Goal: Transaction & Acquisition: Purchase product/service

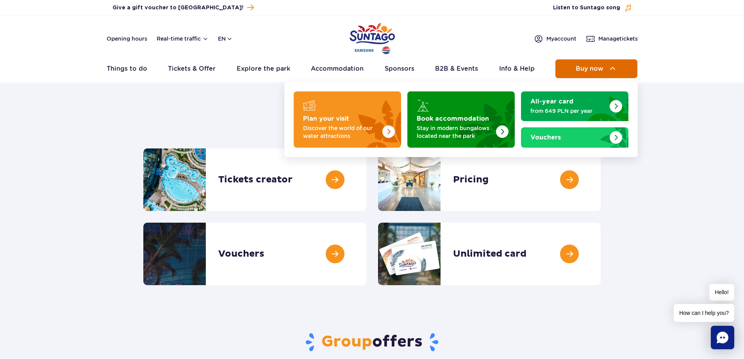
click at [579, 70] on span "Buy now" at bounding box center [590, 68] width 28 height 7
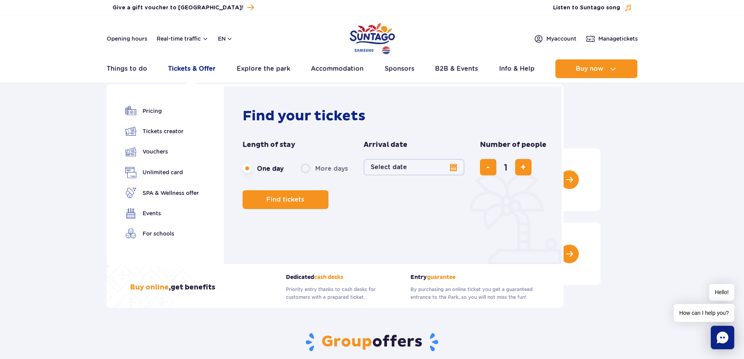
click at [180, 72] on link "Tickets & Offer" at bounding box center [192, 68] width 48 height 19
click at [201, 68] on link "Tickets & Offer" at bounding box center [192, 68] width 48 height 19
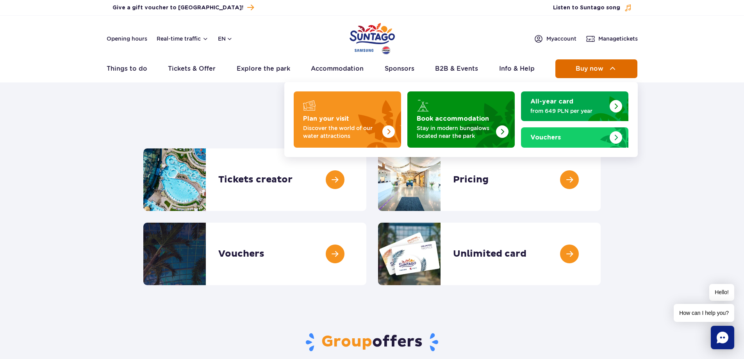
click at [576, 71] on span "Buy now" at bounding box center [590, 68] width 28 height 7
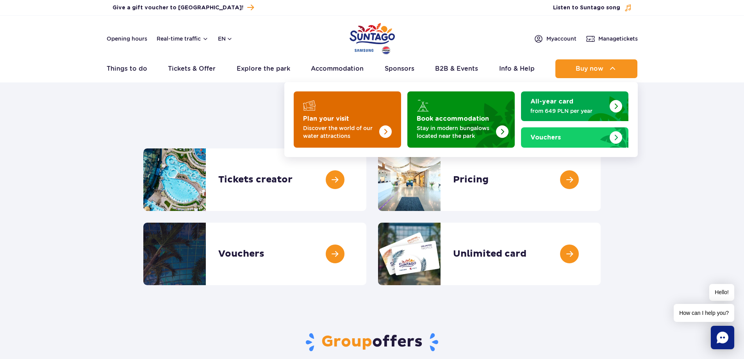
click at [382, 128] on img "Plan your visit" at bounding box center [385, 131] width 12 height 12
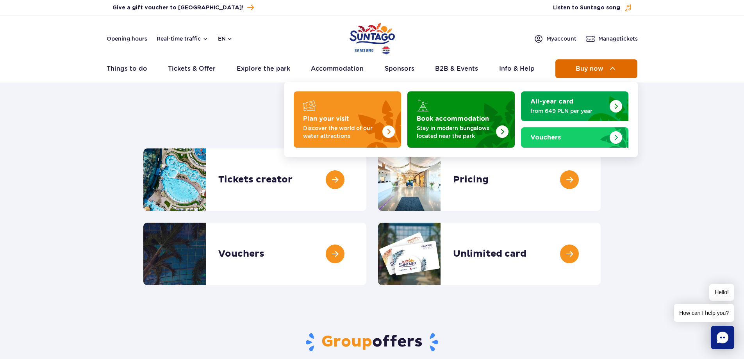
click at [575, 65] on button "Buy now" at bounding box center [596, 68] width 82 height 19
click at [613, 71] on img at bounding box center [612, 68] width 9 height 9
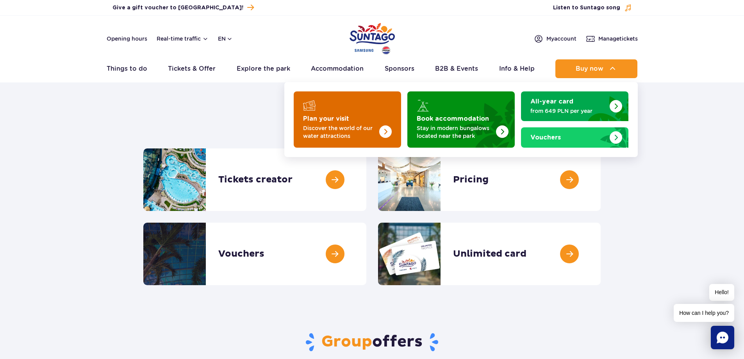
click at [355, 124] on p "Discover the world of our water attractions" at bounding box center [341, 132] width 76 height 16
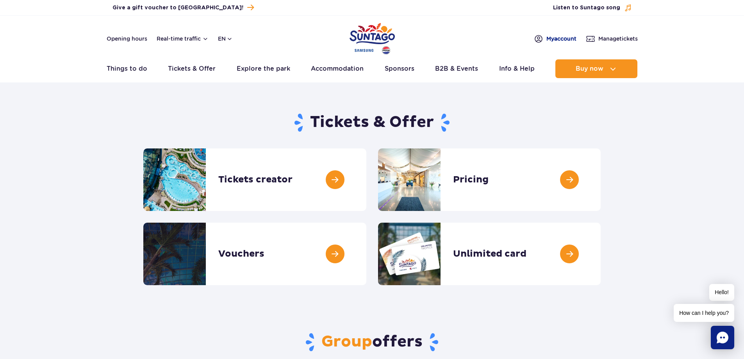
click at [553, 39] on span "My account" at bounding box center [561, 39] width 30 height 8
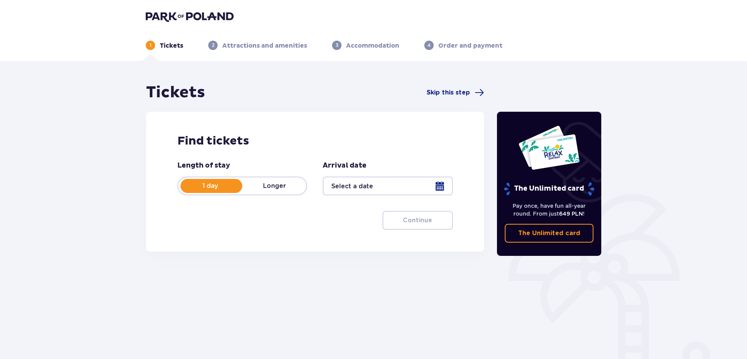
click at [389, 185] on div at bounding box center [388, 185] width 130 height 19
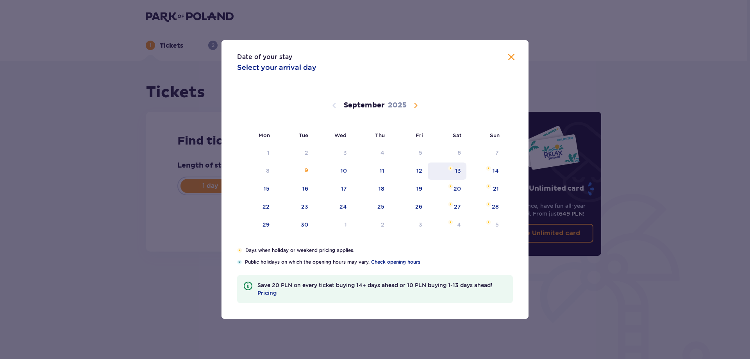
click at [460, 170] on div "13" at bounding box center [458, 171] width 6 height 8
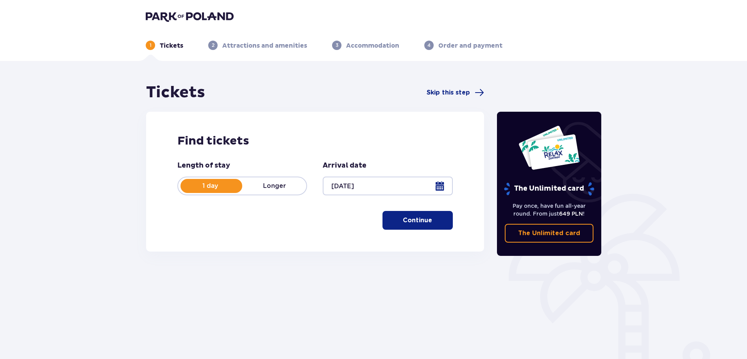
click at [335, 185] on div at bounding box center [388, 185] width 130 height 19
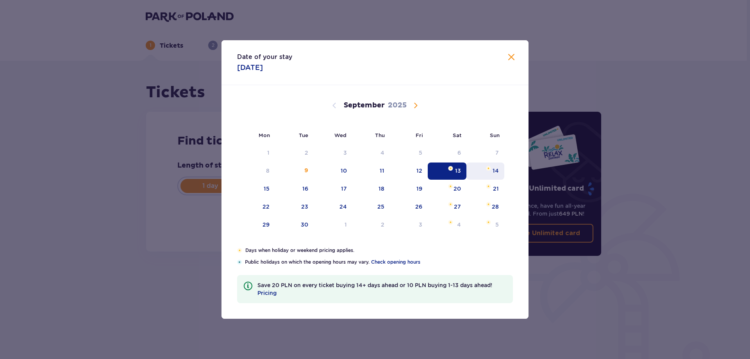
click at [496, 173] on div "14" at bounding box center [495, 171] width 6 height 8
type input "[DATE]"
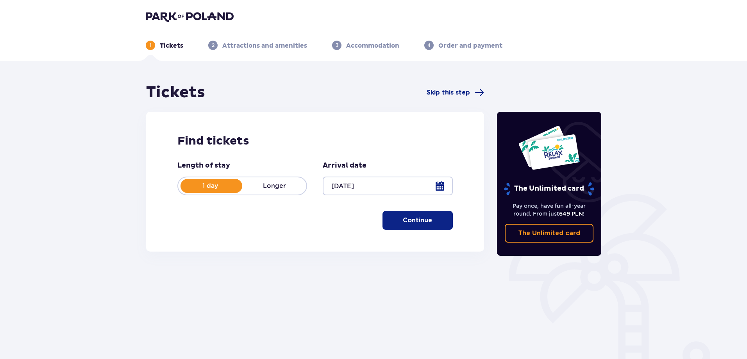
click at [429, 224] on span "button" at bounding box center [433, 220] width 9 height 9
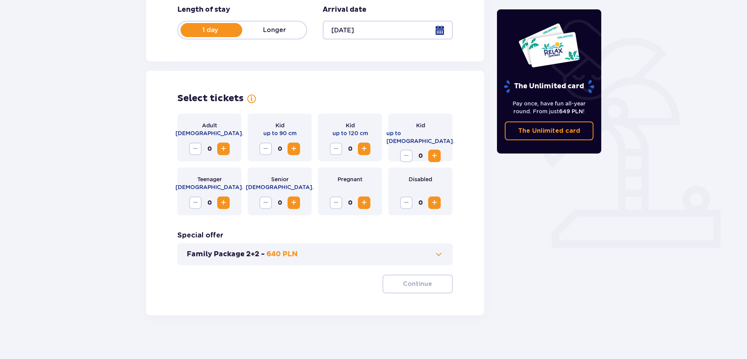
scroll to position [159, 0]
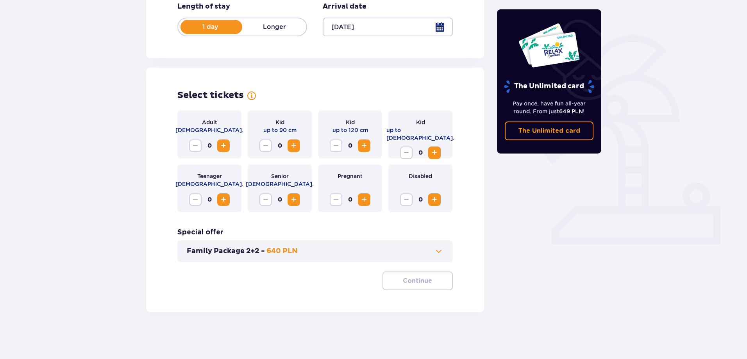
click at [228, 146] on span "Increase" at bounding box center [223, 145] width 9 height 9
click at [432, 148] on span "Increase" at bounding box center [434, 152] width 9 height 9
click at [417, 278] on p "Continue" at bounding box center [417, 280] width 29 height 9
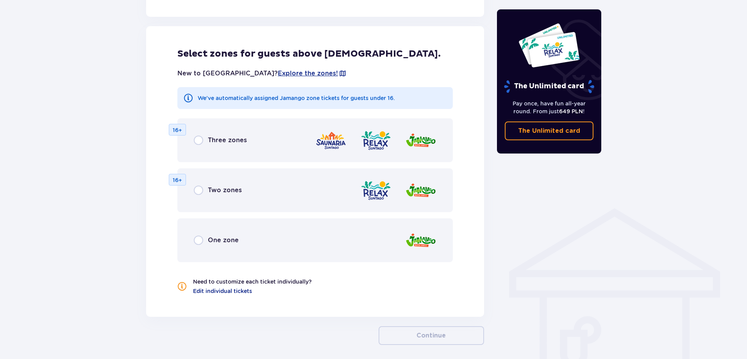
scroll to position [433, 0]
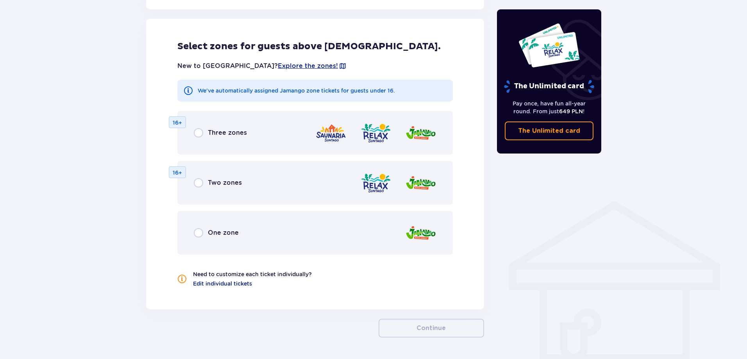
click at [182, 172] on p "16+" at bounding box center [177, 173] width 9 height 8
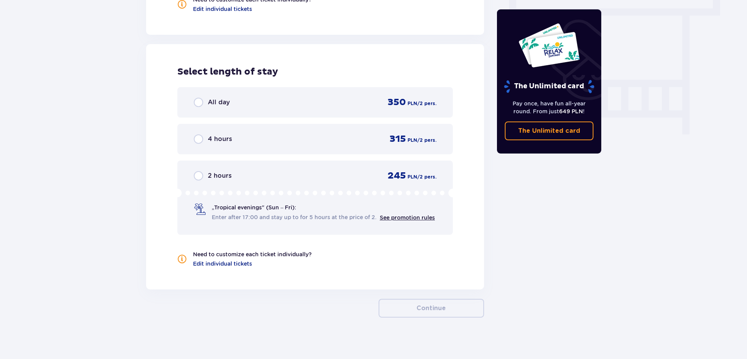
scroll to position [713, 0]
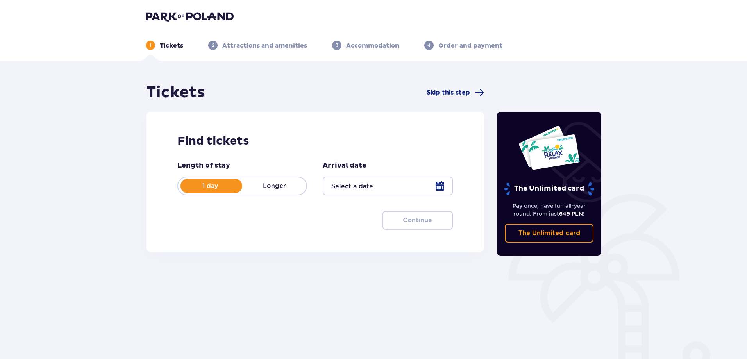
click at [411, 185] on div at bounding box center [388, 185] width 130 height 19
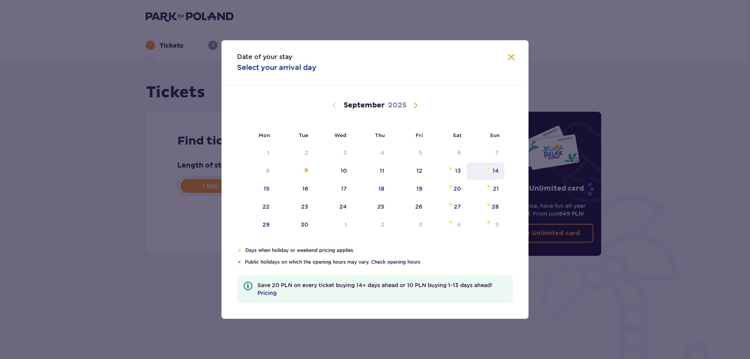
click at [491, 170] on div "14" at bounding box center [485, 170] width 38 height 17
type input "[DATE]"
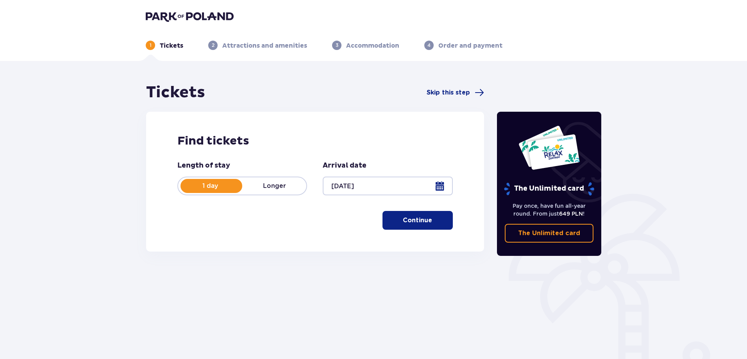
click at [416, 219] on p "Continue" at bounding box center [417, 220] width 29 height 9
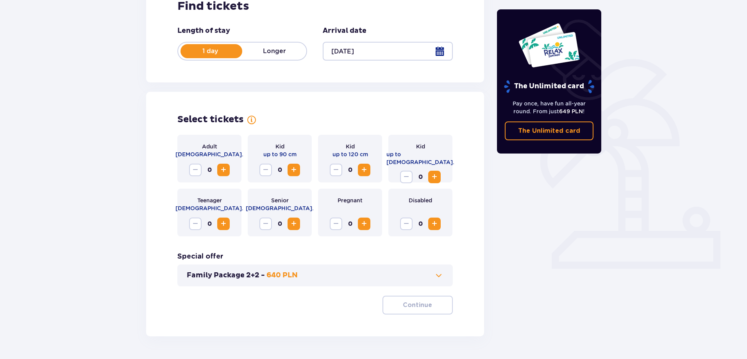
scroll to position [159, 0]
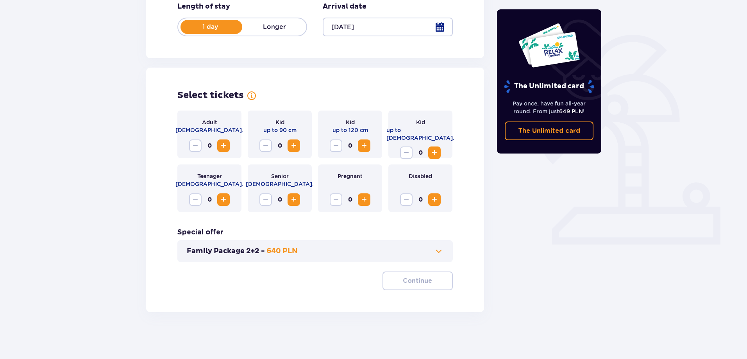
click at [222, 144] on span "Increase" at bounding box center [223, 145] width 9 height 9
click at [434, 148] on span "Increase" at bounding box center [434, 152] width 9 height 9
click at [438, 250] on span at bounding box center [438, 250] width 9 height 9
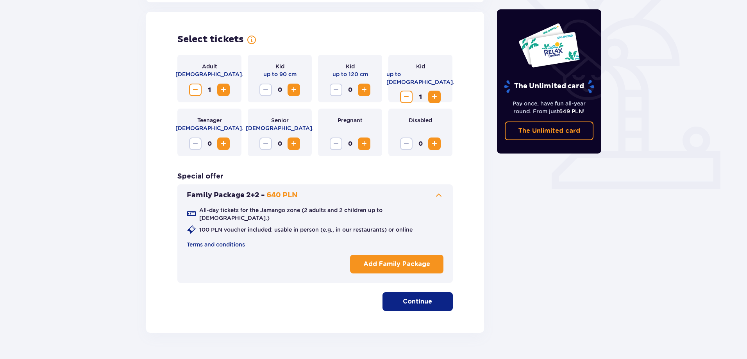
scroll to position [217, 0]
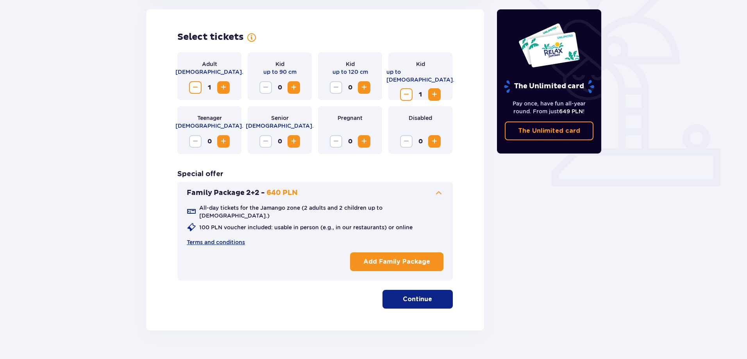
click at [416, 295] on p "Continue" at bounding box center [417, 299] width 29 height 9
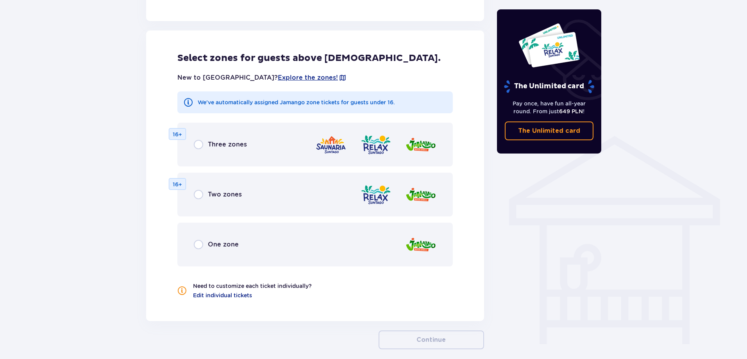
scroll to position [504, 0]
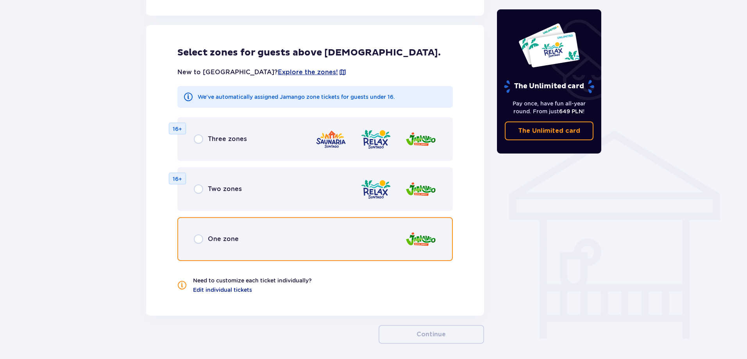
click at [196, 234] on input "radio" at bounding box center [198, 238] width 9 height 9
radio input "true"
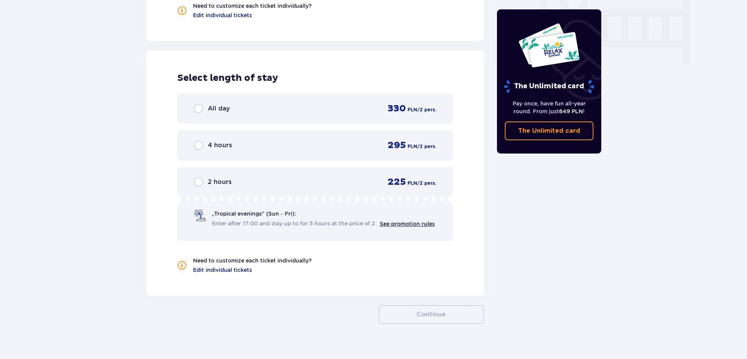
scroll to position [784, 0]
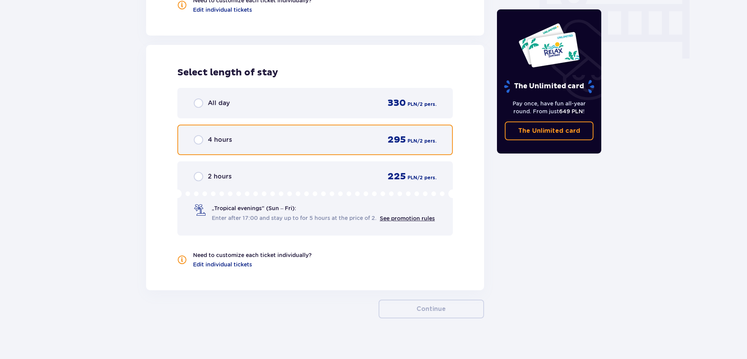
click at [198, 135] on input "radio" at bounding box center [198, 139] width 9 height 9
radio input "true"
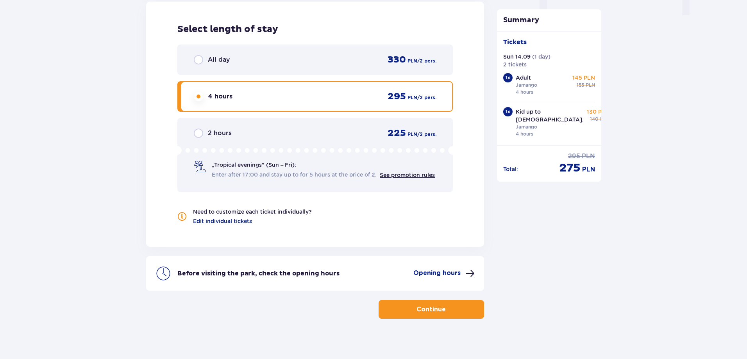
scroll to position [827, 0]
click at [416, 306] on p "Continue" at bounding box center [430, 309] width 29 height 9
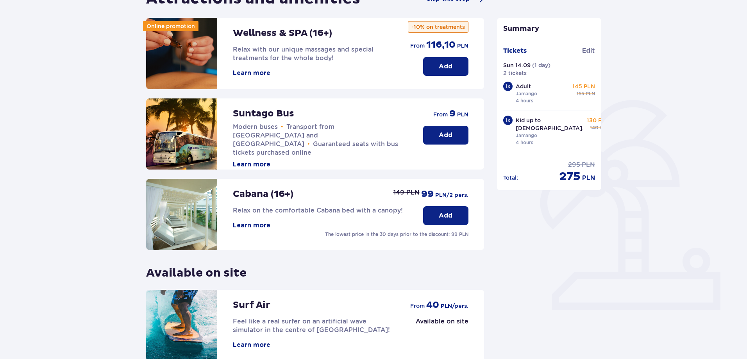
scroll to position [132, 0]
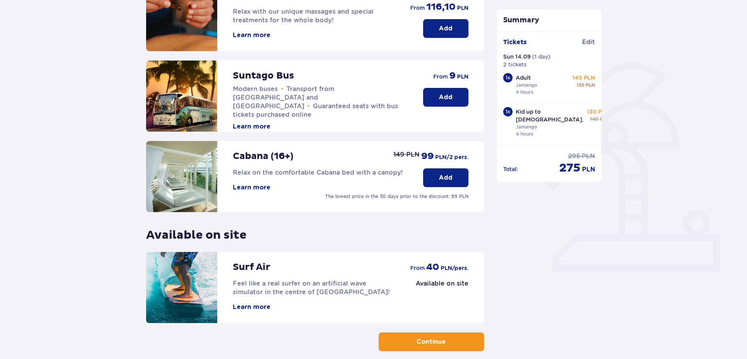
click at [445, 97] on p "Add" at bounding box center [445, 97] width 14 height 9
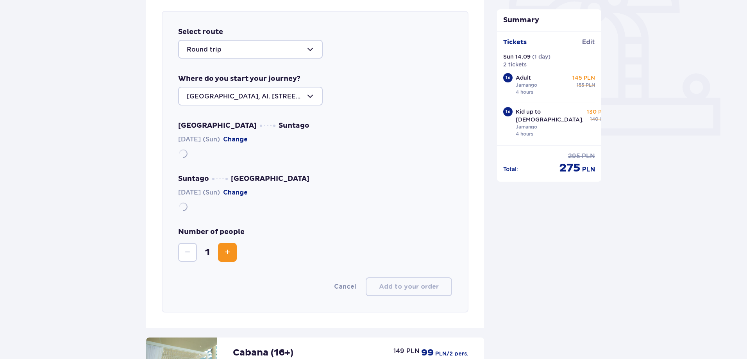
scroll to position [269, 0]
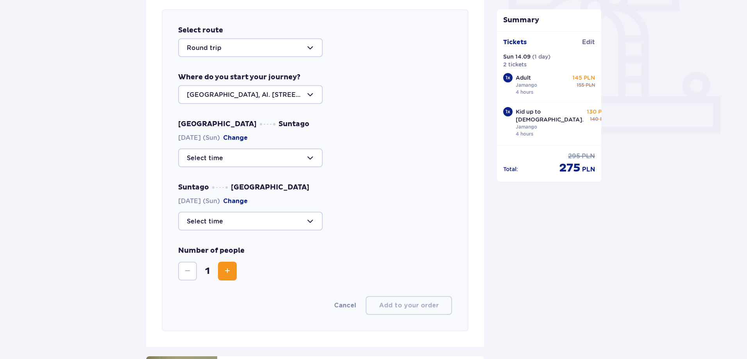
click at [287, 50] on div at bounding box center [250, 47] width 144 height 19
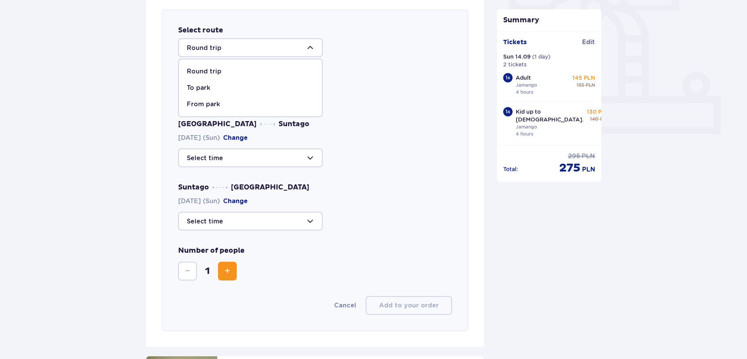
click at [196, 68] on p "Round trip" at bounding box center [204, 71] width 35 height 9
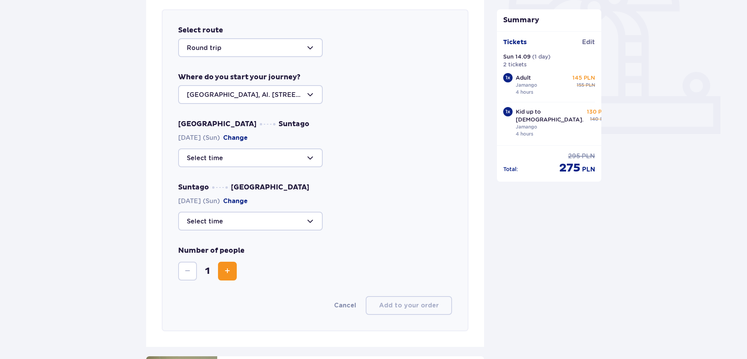
click at [313, 95] on div at bounding box center [250, 94] width 144 height 19
click at [258, 116] on p "Warsaw, Al. Jerozolimskie 56" at bounding box center [250, 122] width 127 height 17
click at [271, 157] on div at bounding box center [250, 157] width 144 height 19
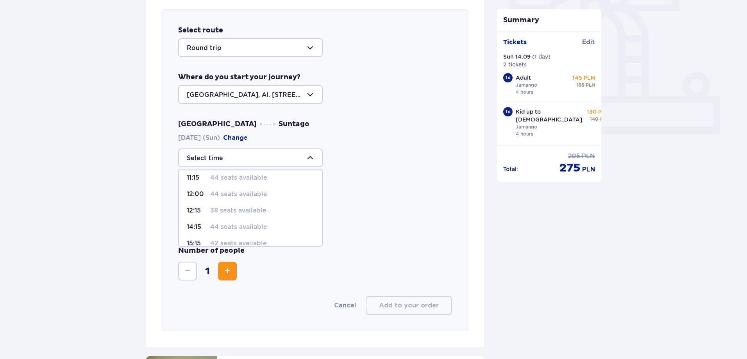
scroll to position [39, 0]
click at [193, 207] on p "12:00" at bounding box center [197, 208] width 20 height 9
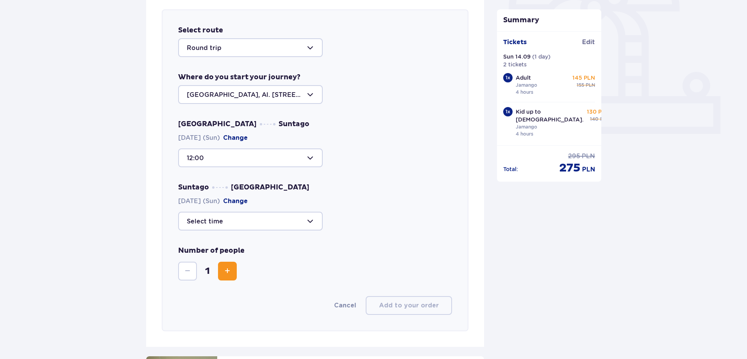
click at [300, 218] on div at bounding box center [250, 221] width 144 height 19
click at [307, 153] on div at bounding box center [250, 157] width 144 height 19
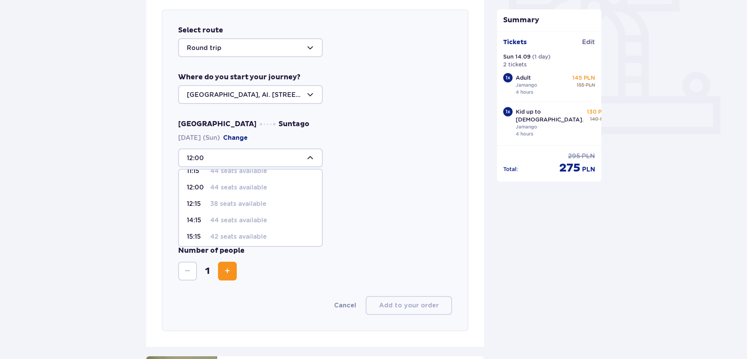
scroll to position [78, 0]
click at [194, 195] on span "14:15 44 seats available" at bounding box center [250, 202] width 143 height 16
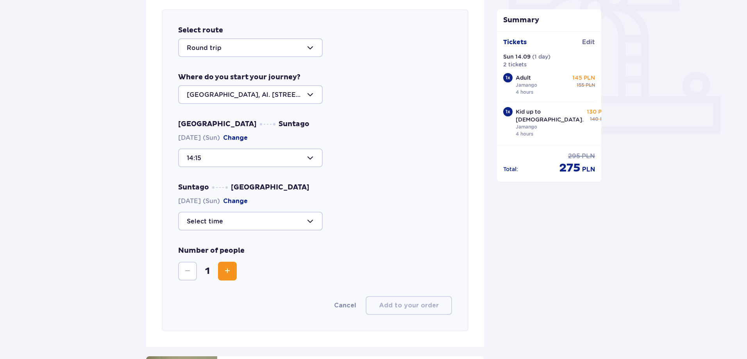
click at [284, 223] on div at bounding box center [250, 221] width 144 height 19
click at [309, 157] on div at bounding box center [250, 157] width 144 height 19
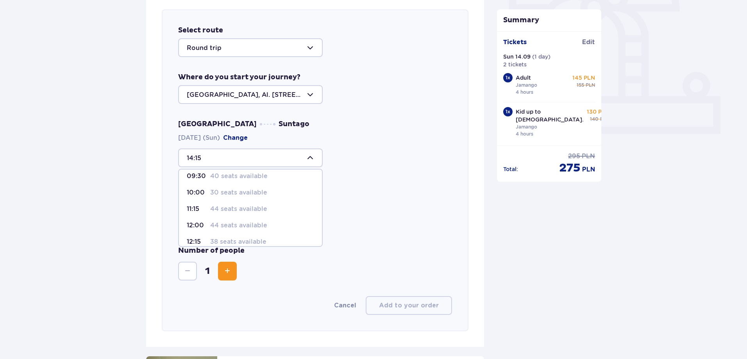
scroll to position [39, 0]
click at [213, 207] on p "44 seats available" at bounding box center [238, 208] width 57 height 9
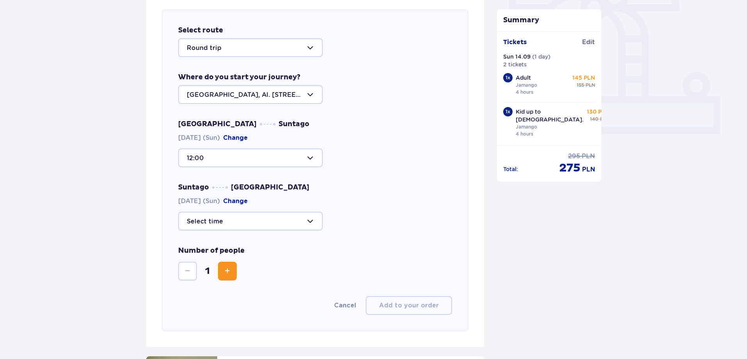
click at [304, 219] on div at bounding box center [250, 221] width 144 height 19
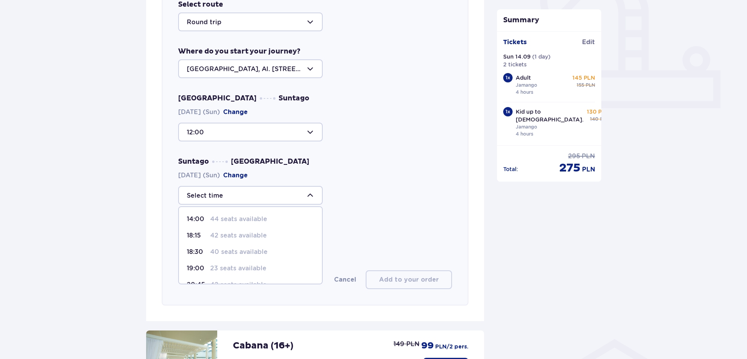
scroll to position [308, 0]
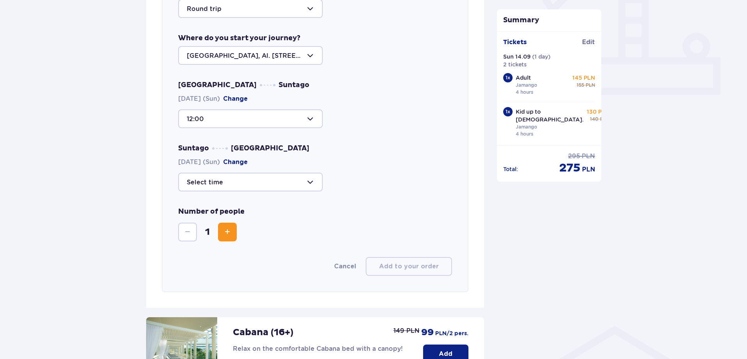
click at [302, 115] on div at bounding box center [250, 118] width 144 height 19
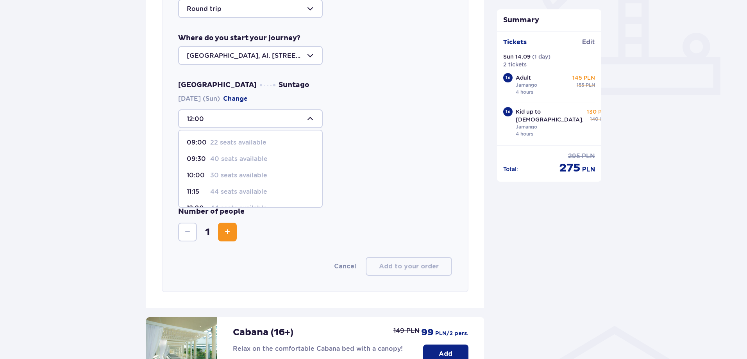
click at [205, 191] on p "11:15" at bounding box center [197, 191] width 20 height 9
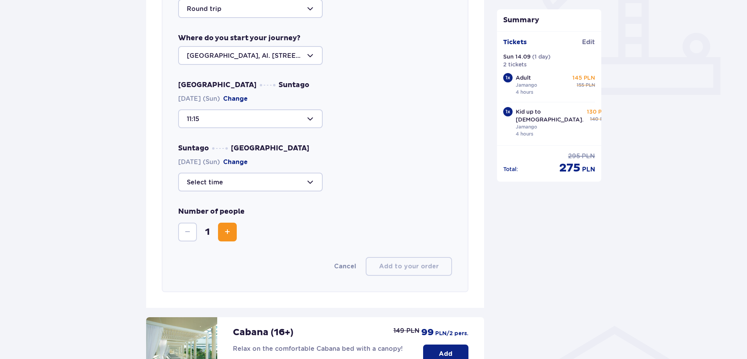
click at [303, 183] on div at bounding box center [250, 182] width 144 height 19
click at [310, 116] on div at bounding box center [250, 118] width 144 height 19
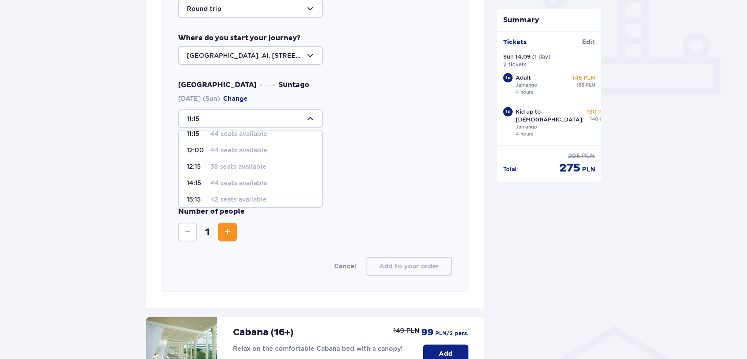
scroll to position [39, 0]
click at [226, 186] on p "38 seats available" at bounding box center [238, 185] width 56 height 9
type input "12:15"
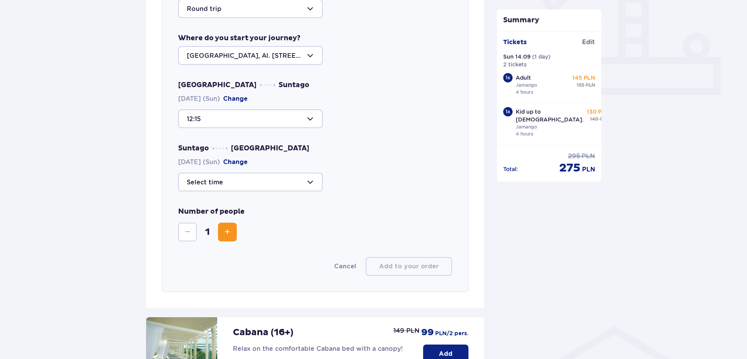
click at [306, 184] on div at bounding box center [250, 182] width 144 height 19
click at [228, 223] on p "42 seats available" at bounding box center [238, 222] width 57 height 9
type input "18:15"
click at [225, 231] on span "Increase" at bounding box center [227, 231] width 9 height 9
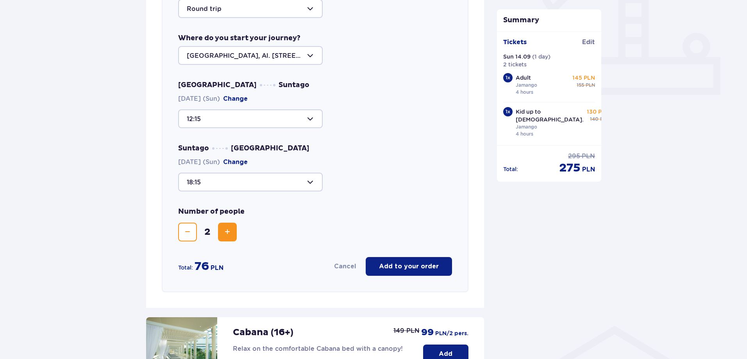
click at [403, 202] on div "Select route Round trip Where do you start your journey? Warsaw, Al. Jerozolims…" at bounding box center [315, 131] width 307 height 322
click at [413, 267] on p "Add to your order" at bounding box center [409, 266] width 60 height 9
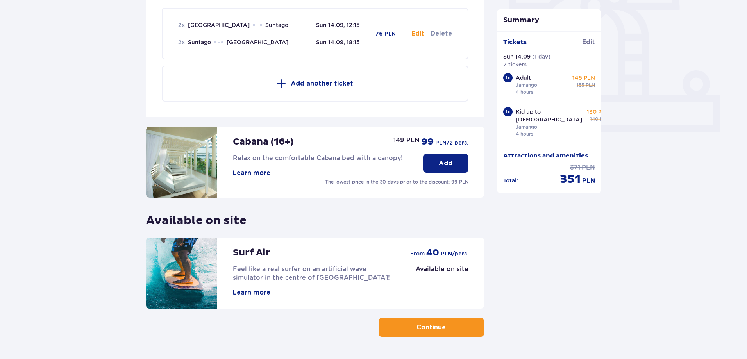
scroll to position [296, 0]
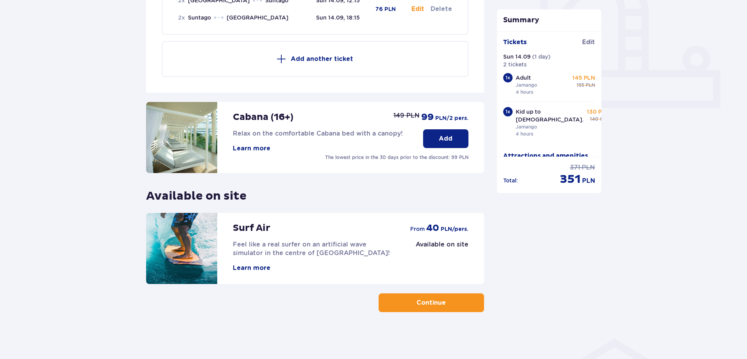
click at [418, 306] on p "Continue" at bounding box center [430, 302] width 29 height 9
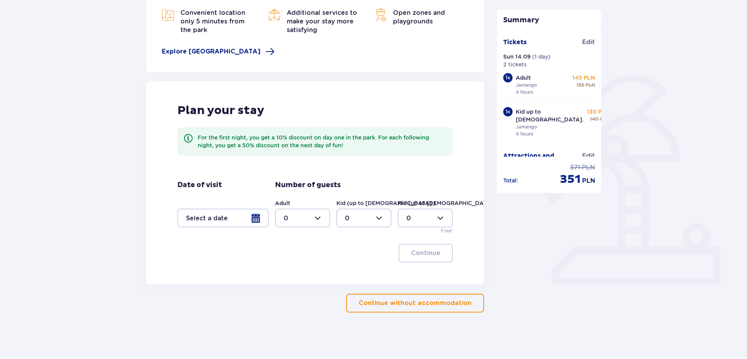
scroll to position [119, 0]
click at [428, 307] on p "Continue without accommodation" at bounding box center [414, 302] width 113 height 9
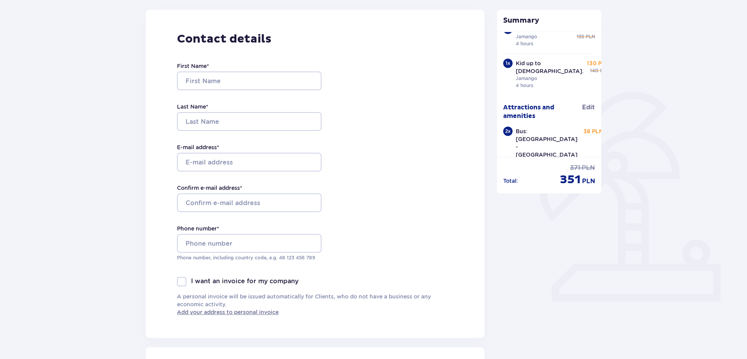
scroll to position [78, 0]
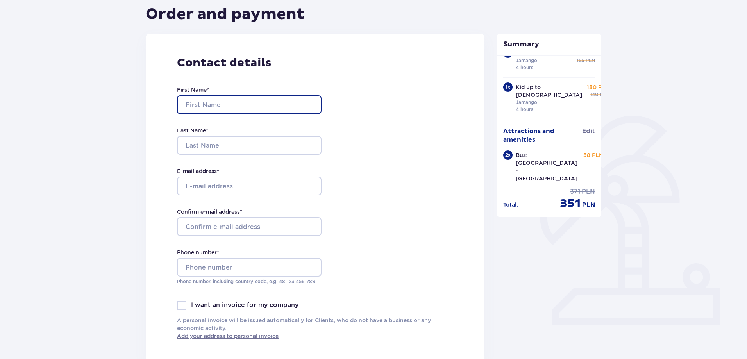
click at [270, 102] on input "First Name *" at bounding box center [249, 104] width 144 height 19
type input "Živilė"
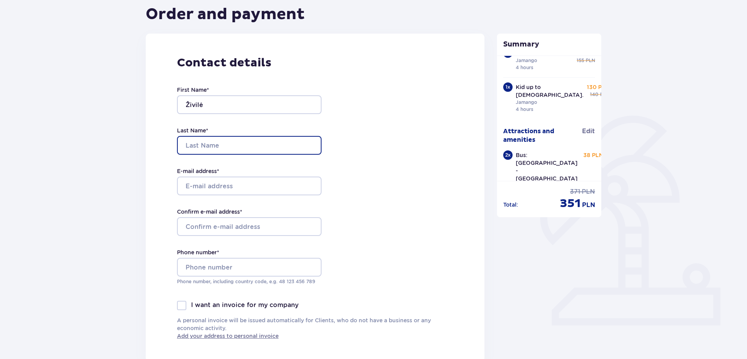
type input "Paulauskaitė"
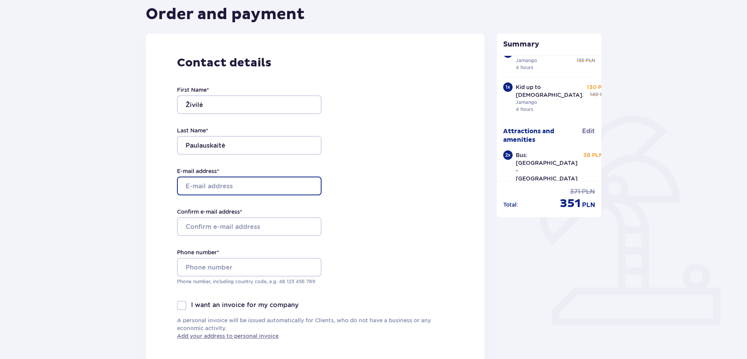
click at [273, 187] on input "E-mail address *" at bounding box center [249, 185] width 144 height 19
type input "[EMAIL_ADDRESS][DOMAIN_NAME]"
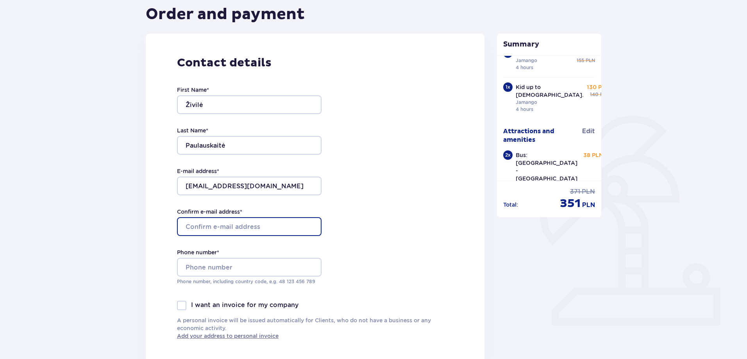
click at [260, 226] on input "Confirm e-mail address *" at bounding box center [249, 226] width 144 height 19
type input "[EMAIL_ADDRESS][DOMAIN_NAME]"
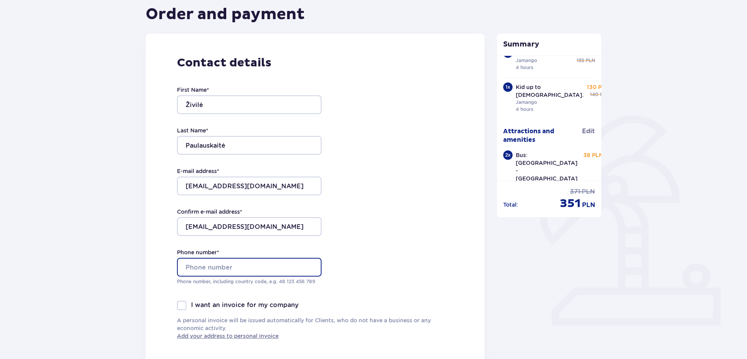
click at [240, 265] on input "Phone number *" at bounding box center [249, 267] width 144 height 19
type input "+370 620 21247"
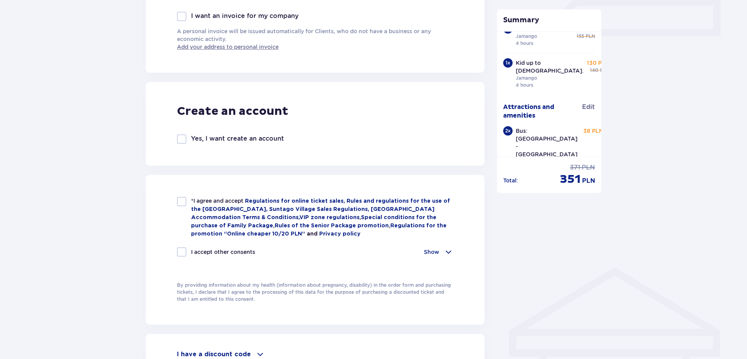
scroll to position [390, 0]
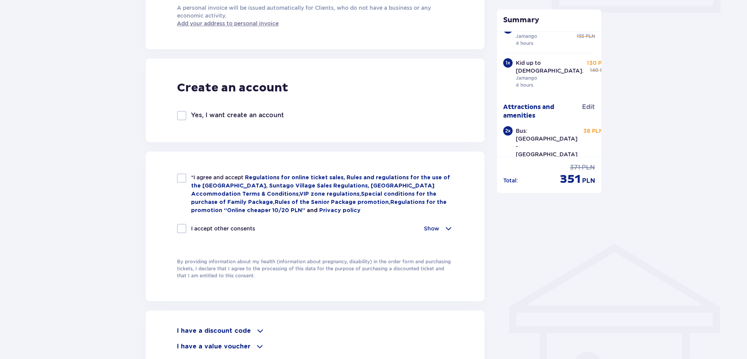
click at [182, 177] on div at bounding box center [181, 177] width 9 height 9
checkbox input "true"
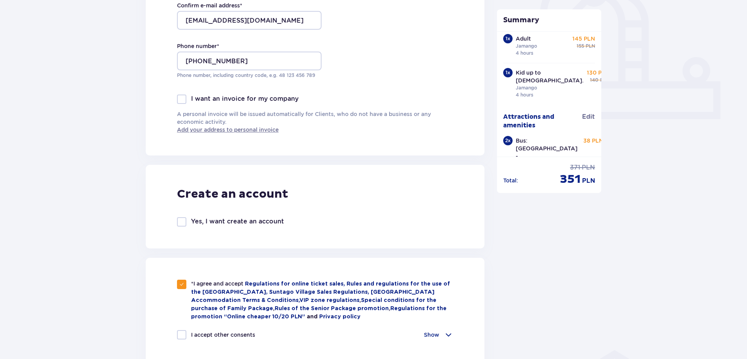
scroll to position [273, 0]
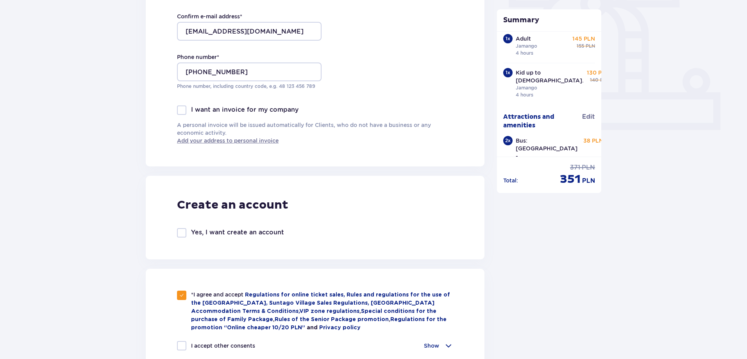
click at [181, 234] on div at bounding box center [181, 232] width 9 height 9
checkbox input "true"
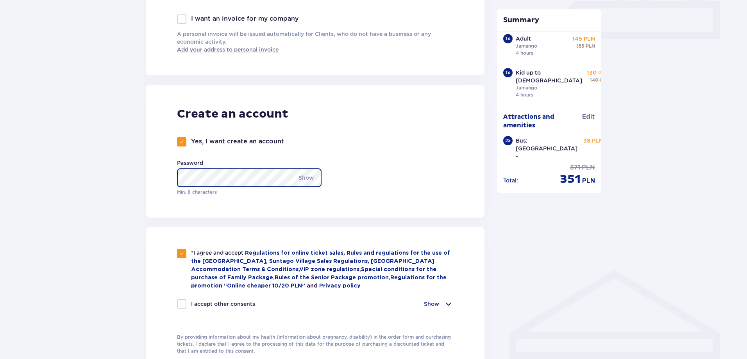
scroll to position [390, 0]
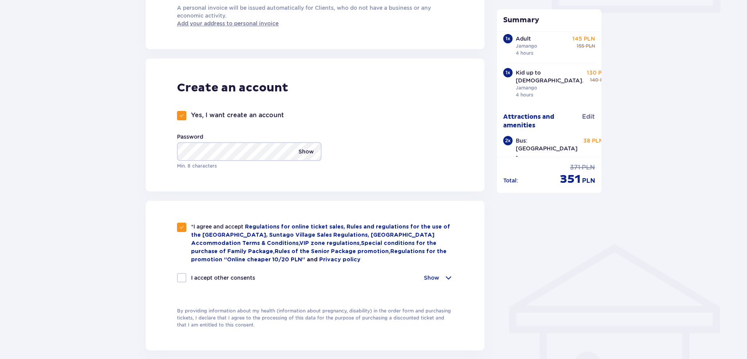
click at [306, 152] on p "Show" at bounding box center [305, 151] width 15 height 19
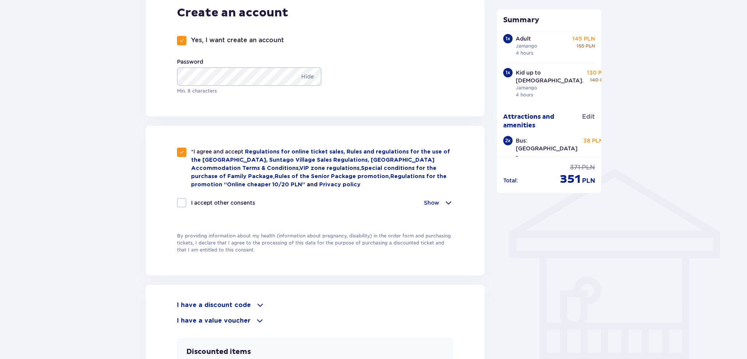
scroll to position [469, 0]
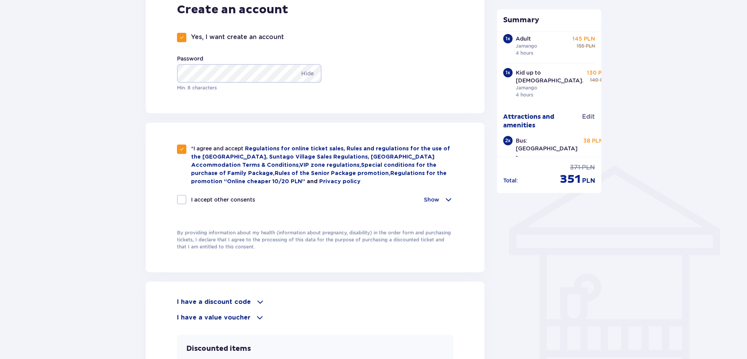
click at [183, 198] on div at bounding box center [181, 199] width 9 height 9
checkbox input "true"
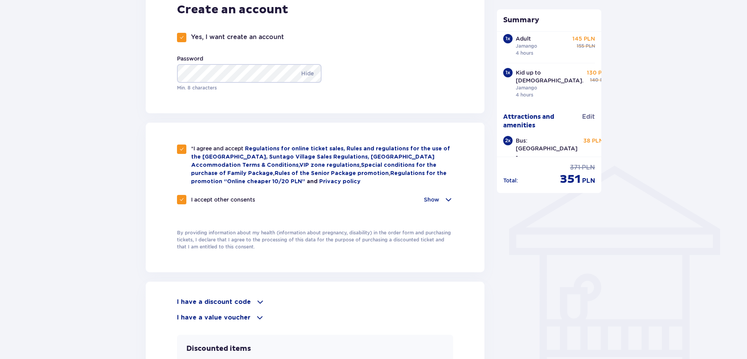
checkbox input "true"
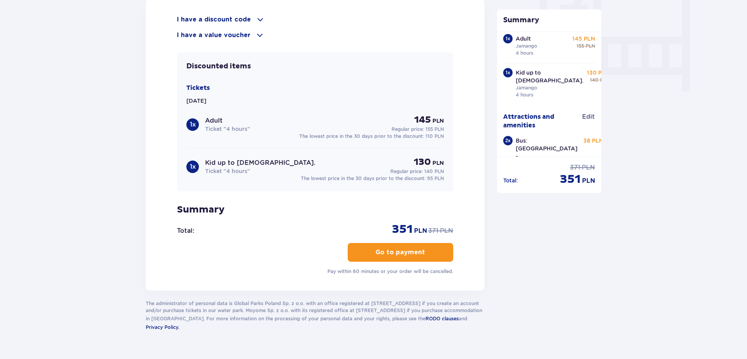
scroll to position [766, 0]
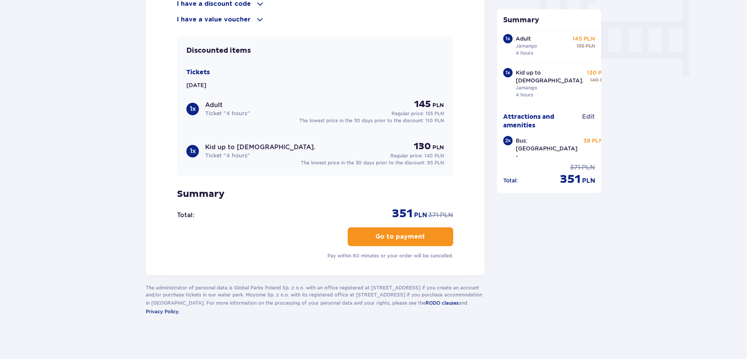
click at [399, 232] on p "Go to payment" at bounding box center [400, 236] width 50 height 9
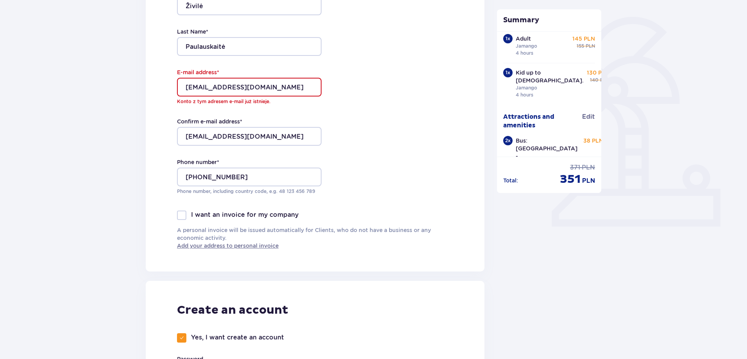
scroll to position [59, 0]
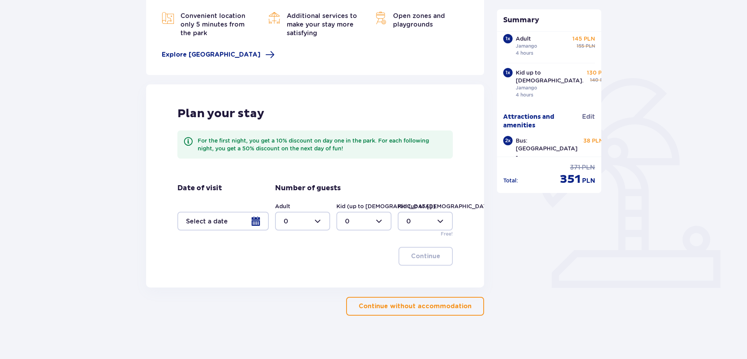
scroll to position [119, 0]
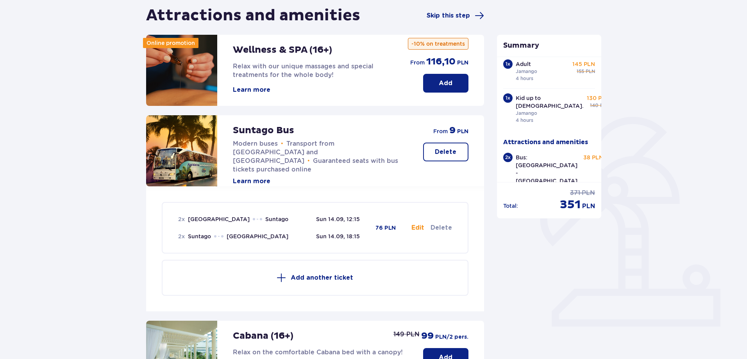
scroll to position [78, 0]
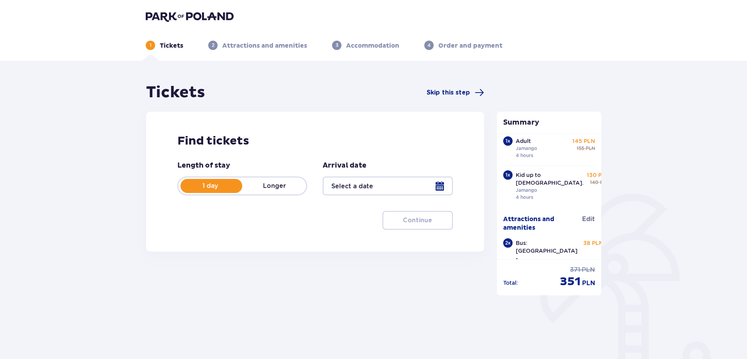
type input "14.09.25"
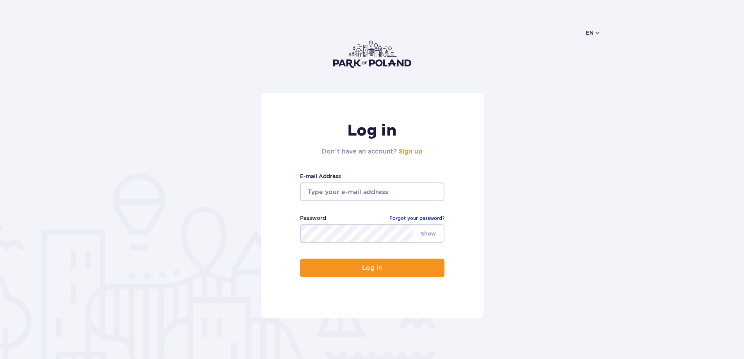
click at [378, 186] on input "email" at bounding box center [372, 191] width 144 height 19
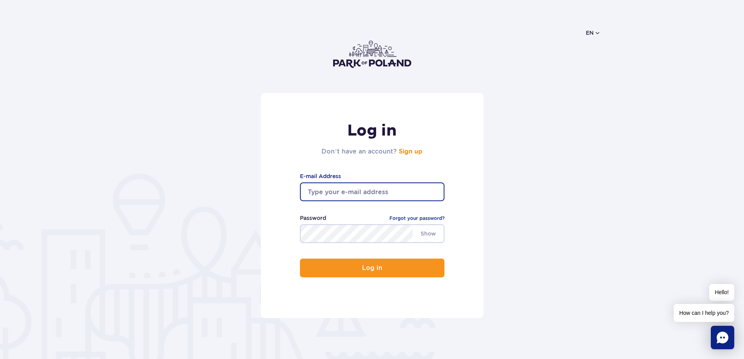
type input "[EMAIL_ADDRESS][DOMAIN_NAME]"
click at [426, 219] on link "Forgot your password?" at bounding box center [416, 218] width 55 height 8
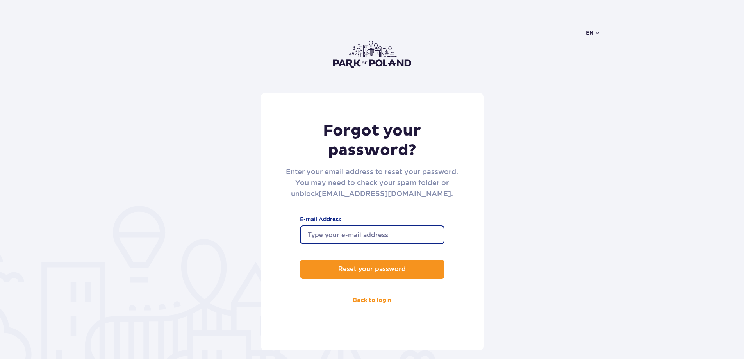
click at [371, 237] on input "E-mail Address" at bounding box center [372, 234] width 144 height 19
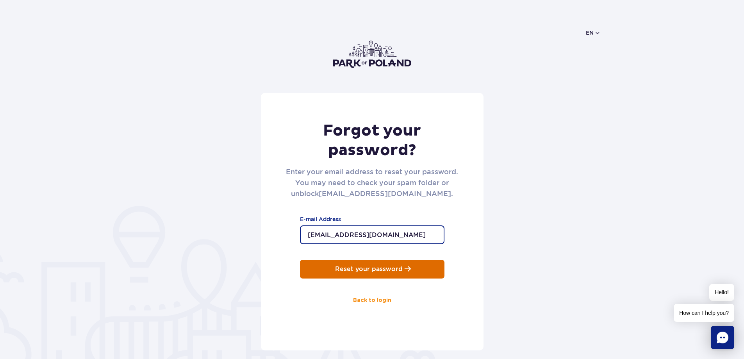
type input "[EMAIL_ADDRESS][DOMAIN_NAME]"
click at [391, 270] on p "Reset your password" at bounding box center [369, 269] width 68 height 7
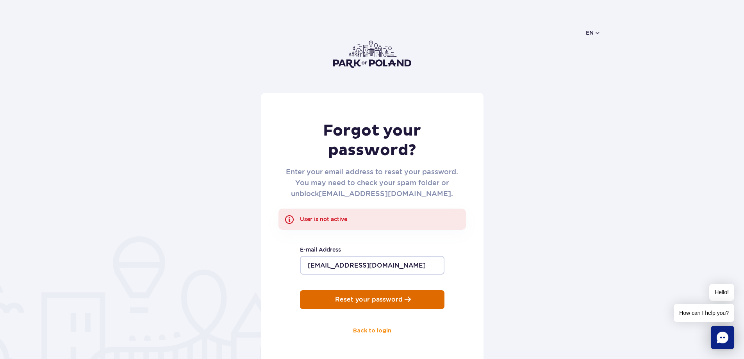
click at [385, 297] on p "Reset your password" at bounding box center [369, 299] width 68 height 7
click at [364, 331] on link "Back to login" at bounding box center [372, 330] width 70 height 19
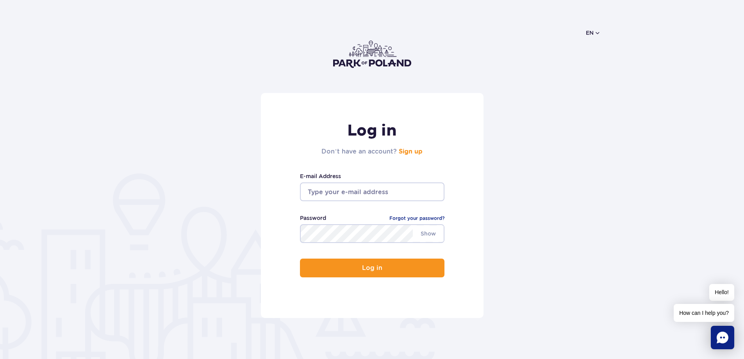
click at [380, 191] on input "email" at bounding box center [372, 191] width 144 height 19
type input "[EMAIL_ADDRESS][DOMAIN_NAME]"
click at [440, 216] on link "Forgot your password?" at bounding box center [416, 218] width 55 height 8
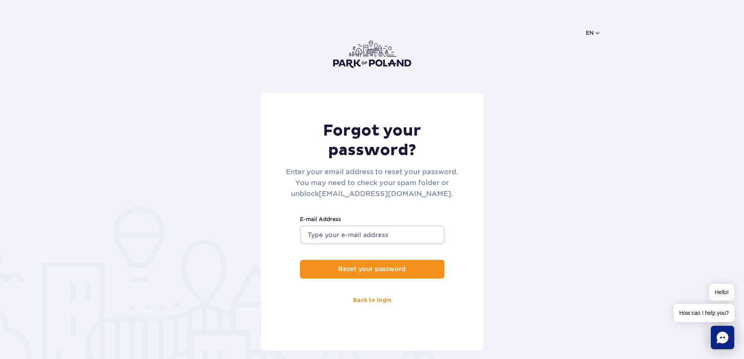
click at [363, 236] on input "E-mail Address" at bounding box center [372, 234] width 144 height 19
type input "[EMAIL_ADDRESS][DOMAIN_NAME]"
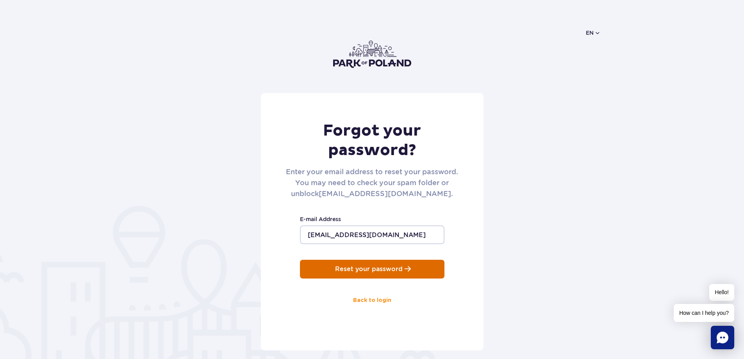
click at [356, 270] on p "Reset your password" at bounding box center [369, 269] width 68 height 7
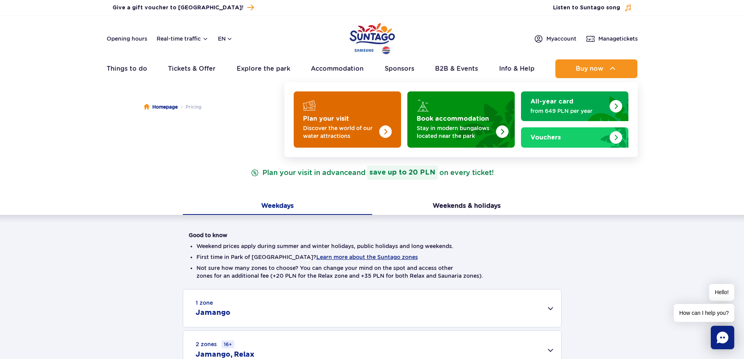
click at [372, 125] on p "Discover the world of our water attractions" at bounding box center [341, 132] width 76 height 16
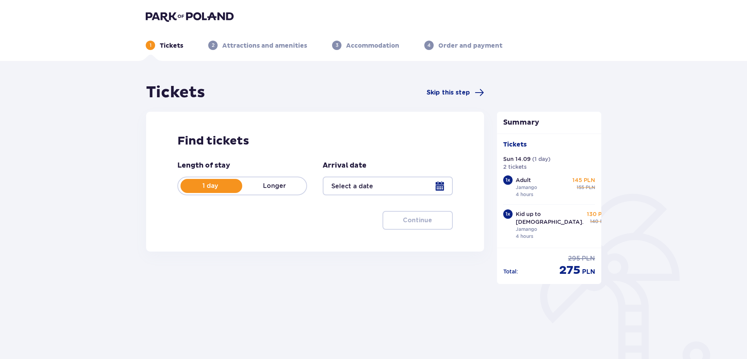
type input "14.09.25"
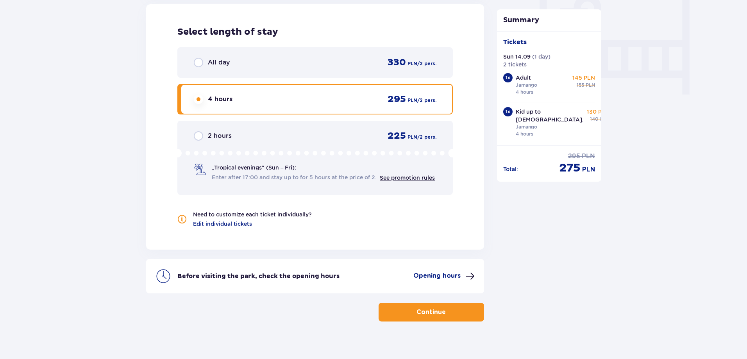
scroll to position [757, 0]
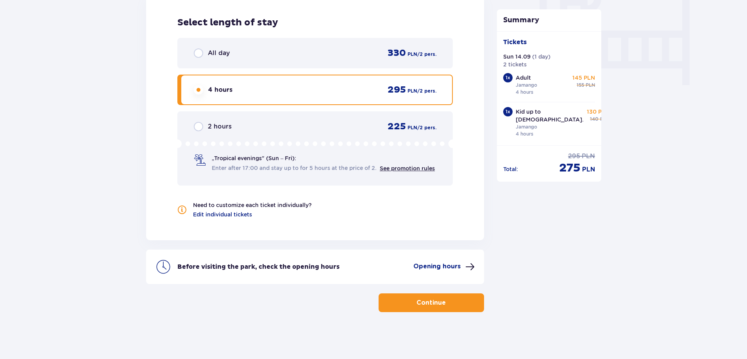
click at [435, 299] on p "Continue" at bounding box center [430, 302] width 29 height 9
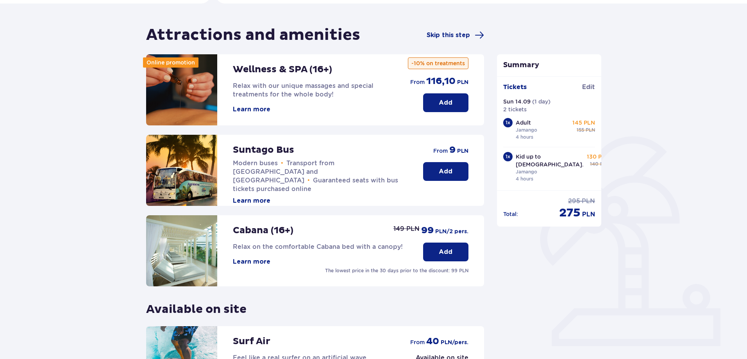
scroll to position [78, 0]
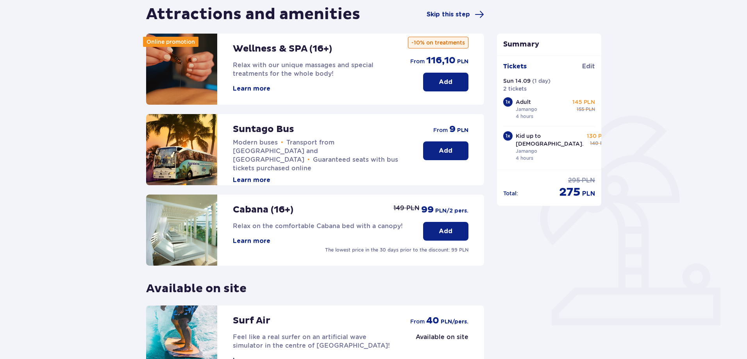
click at [435, 143] on button "Add" at bounding box center [445, 150] width 45 height 19
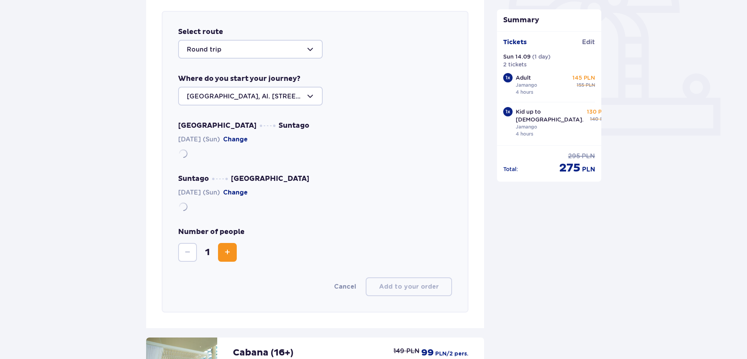
scroll to position [269, 0]
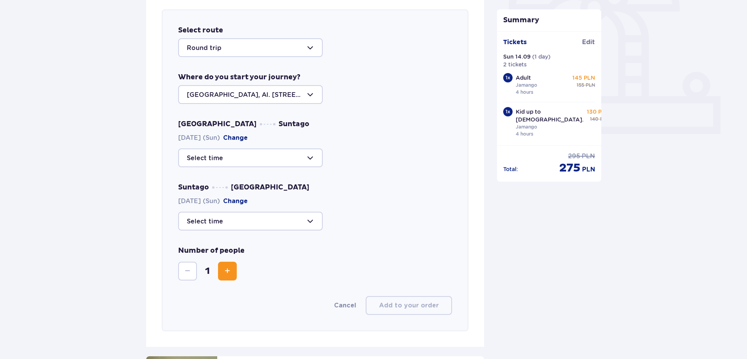
click at [318, 159] on div at bounding box center [250, 157] width 144 height 19
click at [242, 225] on p "38 seats available" at bounding box center [238, 224] width 56 height 9
type input "12:15"
click at [267, 219] on div at bounding box center [250, 221] width 144 height 19
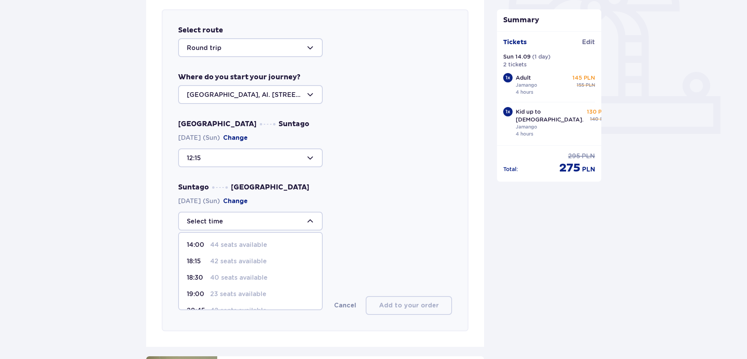
click at [240, 259] on p "42 seats available" at bounding box center [238, 261] width 57 height 9
type input "18:15"
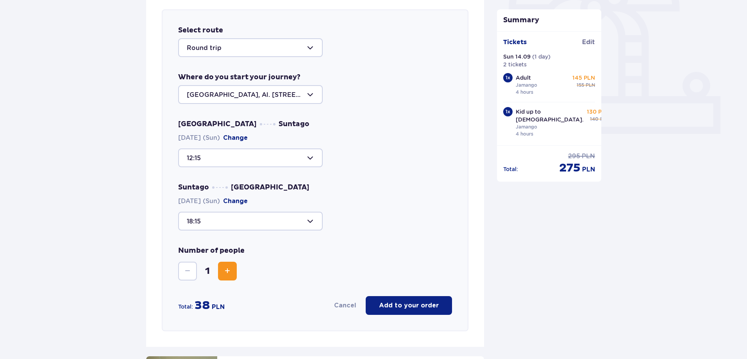
click at [227, 269] on span "Increase" at bounding box center [227, 270] width 9 height 9
click at [433, 302] on p "Add to your order" at bounding box center [409, 305] width 60 height 9
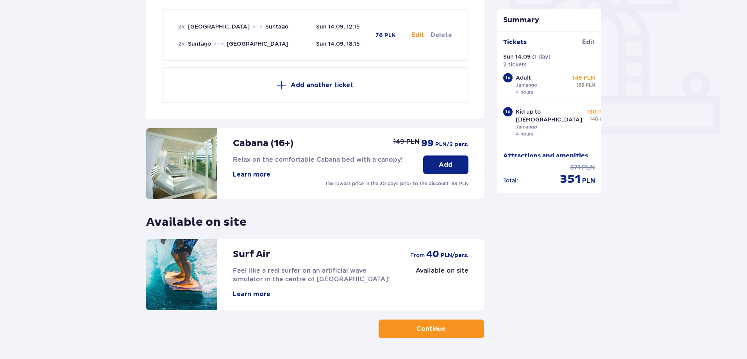
scroll to position [296, 0]
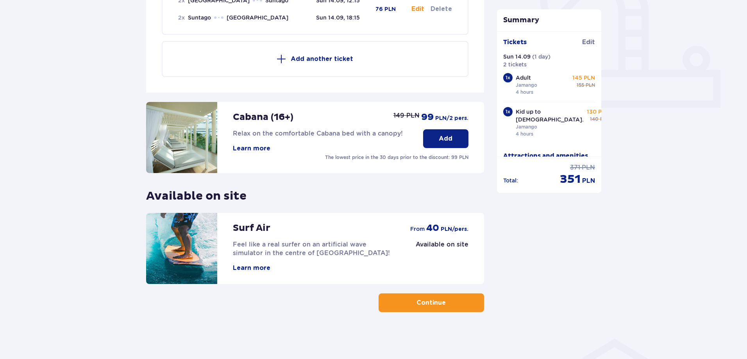
click at [440, 301] on button "Continue" at bounding box center [430, 302] width 105 height 19
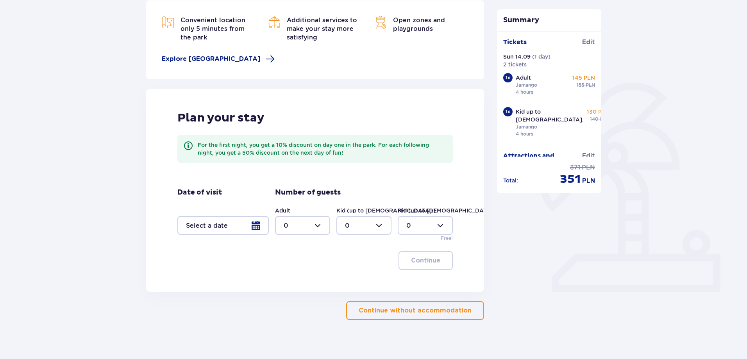
scroll to position [119, 0]
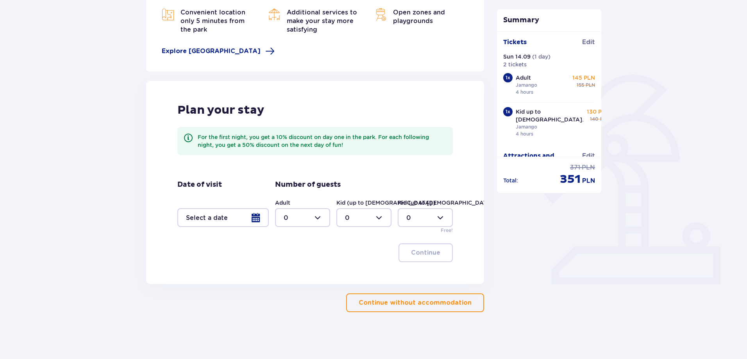
click at [417, 304] on p "Continue without accommodation" at bounding box center [414, 302] width 113 height 9
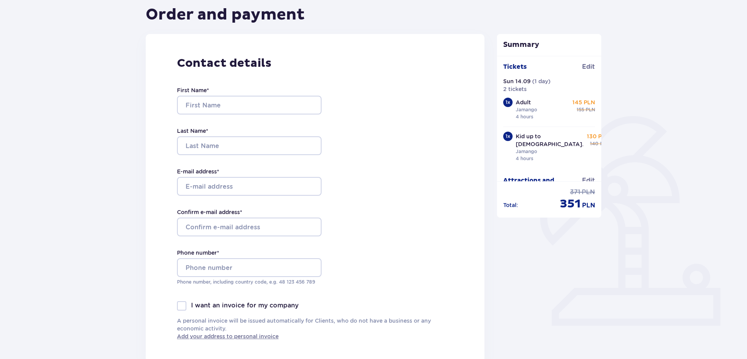
scroll to position [78, 0]
click at [264, 96] on input "First Name *" at bounding box center [249, 104] width 144 height 19
type input "Živilė"
type input "Paulauskaitė"
click at [264, 187] on input "E-mail address *" at bounding box center [249, 185] width 144 height 19
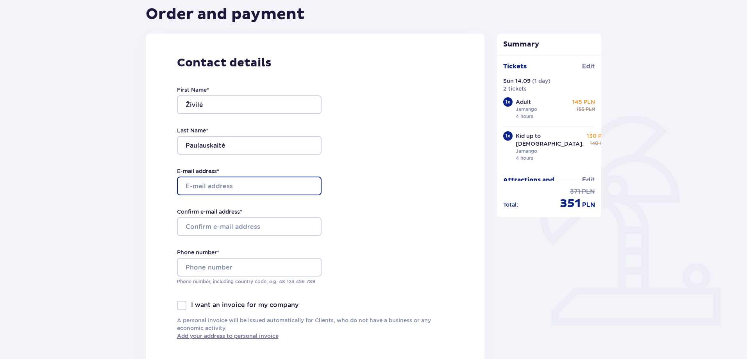
type input "[EMAIL_ADDRESS][DOMAIN_NAME]"
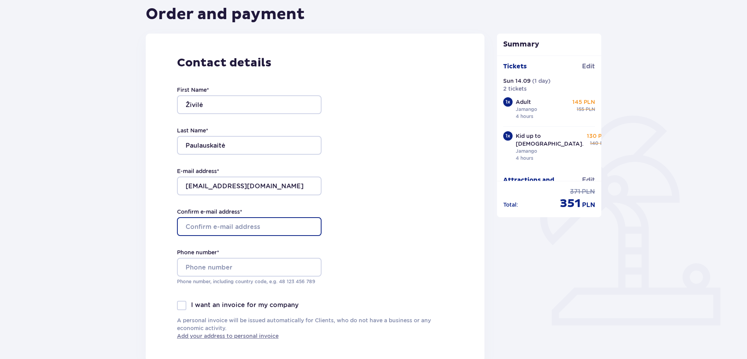
click at [262, 221] on input "Confirm e-mail address *" at bounding box center [249, 226] width 144 height 19
type input "[EMAIL_ADDRESS][DOMAIN_NAME]"
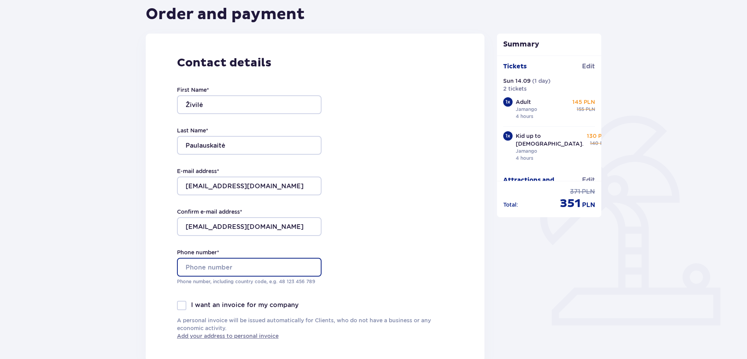
click at [275, 263] on input "Phone number *" at bounding box center [249, 267] width 144 height 19
type input "+370 620 21247"
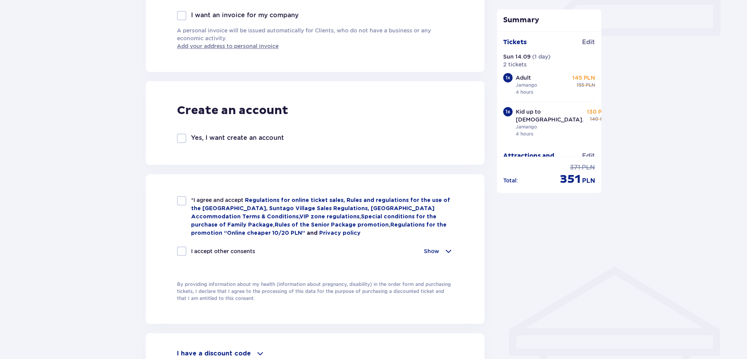
scroll to position [390, 0]
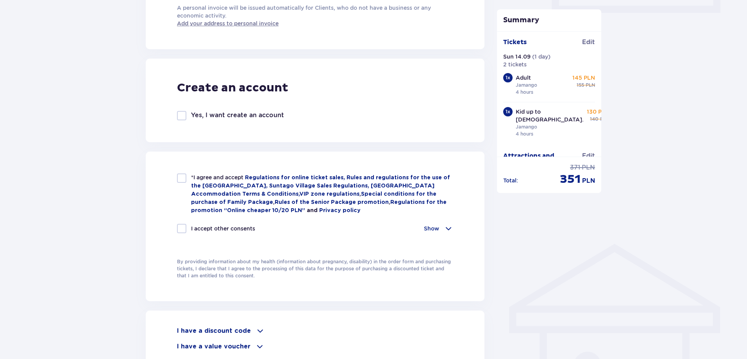
click at [182, 176] on div at bounding box center [181, 177] width 9 height 9
checkbox input "true"
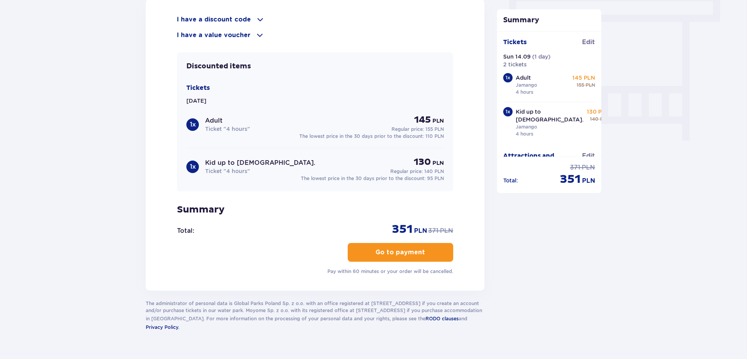
scroll to position [703, 0]
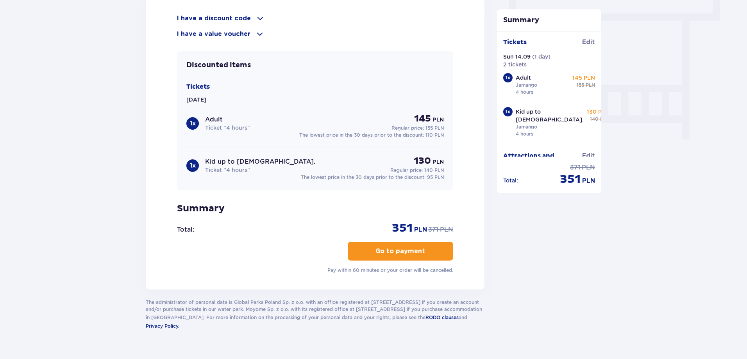
click at [408, 248] on p "Go to payment" at bounding box center [400, 251] width 50 height 9
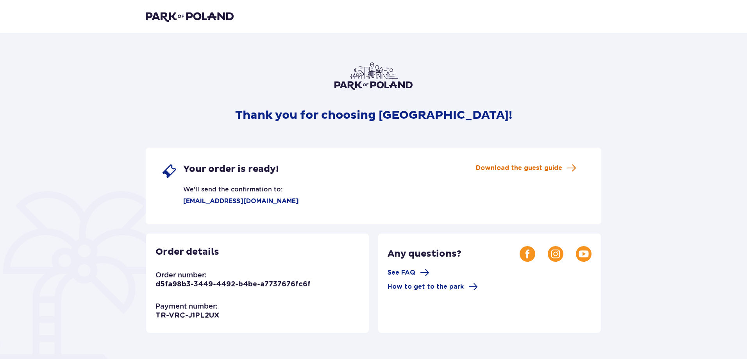
click at [499, 169] on span "Download the guest guide" at bounding box center [519, 168] width 86 height 9
drag, startPoint x: 150, startPoint y: 56, endPoint x: 157, endPoint y: 39, distance: 18.6
click at [151, 50] on div "Thank you for choosing [GEOGRAPHIC_DATA]! Your order is ready! We'll send the c…" at bounding box center [373, 276] width 747 height 487
